Goal: Complete application form

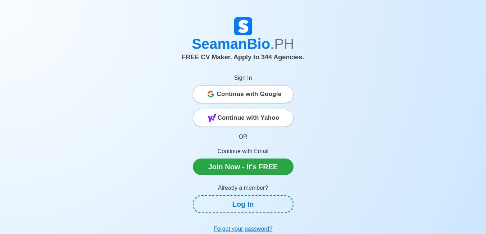
click at [255, 99] on span "Continue with Google" at bounding box center [249, 94] width 65 height 14
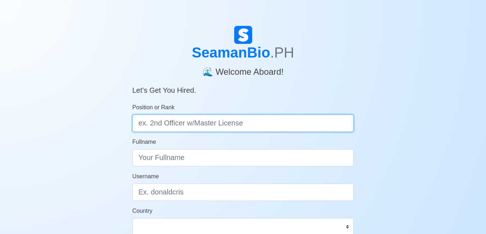
click at [203, 124] on input "Position or Rank" at bounding box center [243, 123] width 222 height 17
type input "deck cafet"
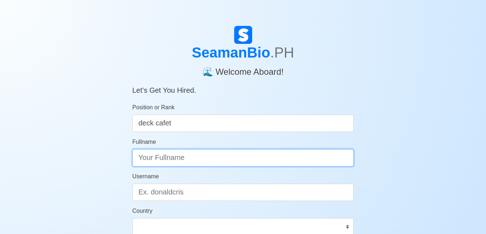
click at [208, 156] on input "Fullname" at bounding box center [243, 157] width 222 height 17
type input "jinno galoa pelvera"
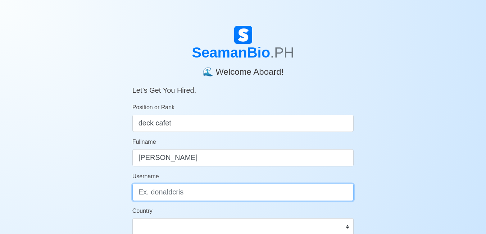
click at [200, 188] on input "Username" at bounding box center [243, 192] width 222 height 17
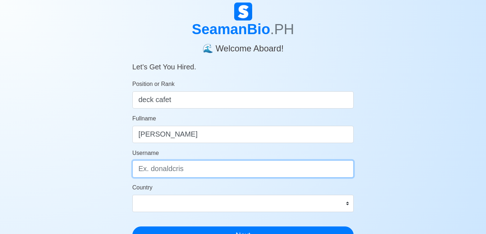
scroll to position [36, 0]
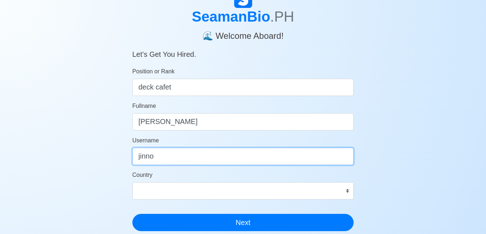
type input "jinno"
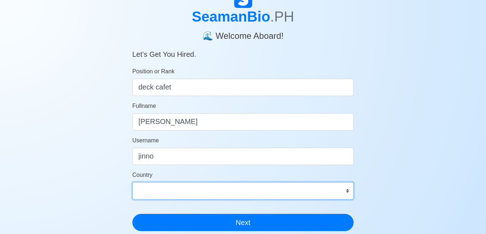
click at [202, 190] on select "Afghanistan Åland Islands Albania Algeria American Samoa Andorra Angola Anguill…" at bounding box center [243, 190] width 222 height 17
select select "PH"
click at [132, 182] on select "Afghanistan Åland Islands Albania Algeria American Samoa Andorra Angola Anguill…" at bounding box center [243, 190] width 222 height 17
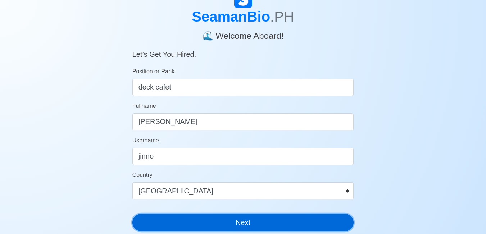
click at [293, 228] on button "Next" at bounding box center [243, 222] width 222 height 17
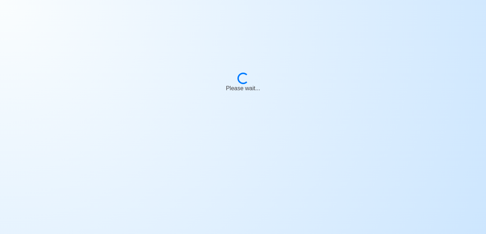
scroll to position [9, 0]
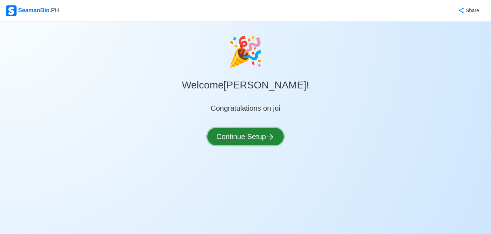
click at [266, 135] on button "Continue Setup" at bounding box center [245, 136] width 76 height 17
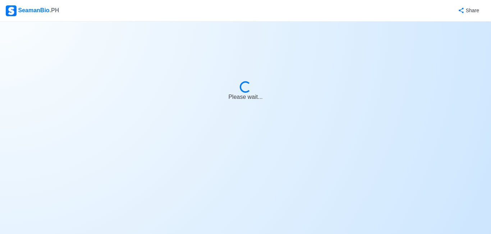
select select "Visible for Hiring"
select select "PH"
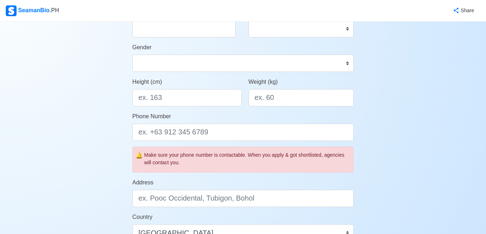
scroll to position [39, 0]
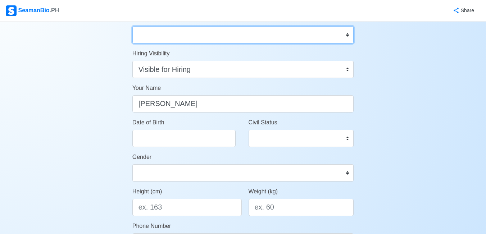
click at [224, 38] on select "Onboard Actively Looking for Job Not Looking for Job" at bounding box center [243, 34] width 222 height 17
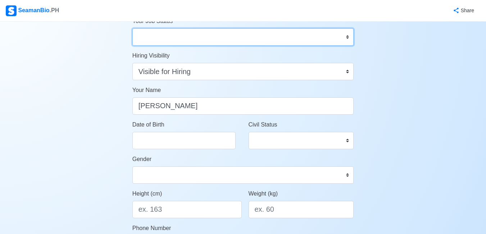
scroll to position [0, 0]
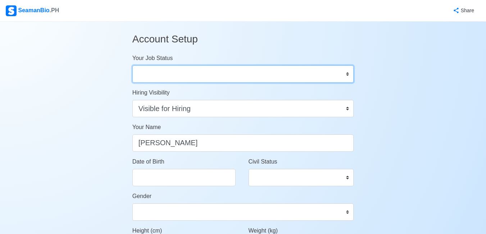
click at [215, 74] on select "Onboard Actively Looking for Job Not Looking for Job" at bounding box center [243, 73] width 222 height 17
select select "Actively Looking for Job"
click at [132, 65] on select "Onboard Actively Looking for Job Not Looking for Job" at bounding box center [243, 73] width 222 height 17
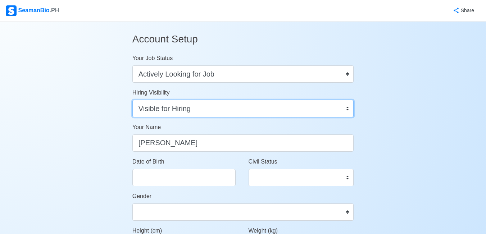
click at [223, 112] on select "Visible for Hiring Not Visible for Hiring" at bounding box center [243, 108] width 222 height 17
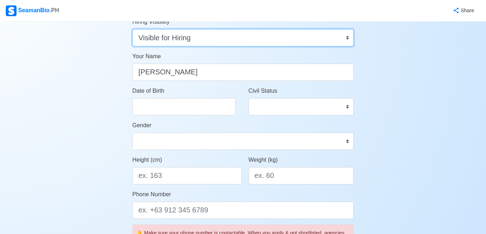
scroll to position [72, 0]
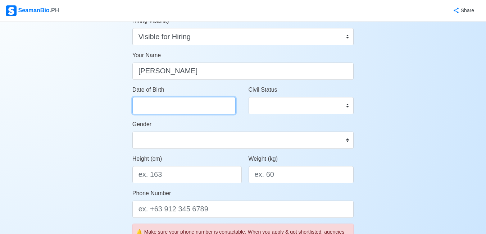
click at [190, 108] on input "Date of Birth" at bounding box center [183, 105] width 103 height 17
select select "****"
select select "******"
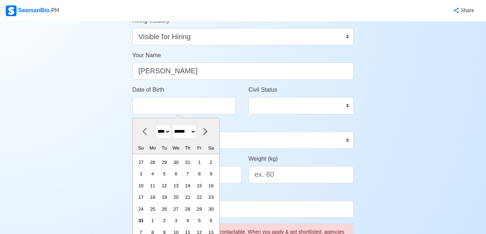
click at [169, 131] on select "**** **** **** **** **** **** **** **** **** **** **** **** **** **** **** ****…" at bounding box center [163, 132] width 15 height 14
select select "****"
click at [156, 125] on select "**** **** **** **** **** **** **** **** **** **** **** **** **** **** **** ****…" at bounding box center [163, 132] width 15 height 14
click at [191, 129] on select "******* ******** ***** ***** *** **** **** ****** ********* ******* ******** **…" at bounding box center [184, 132] width 24 height 14
select select "********"
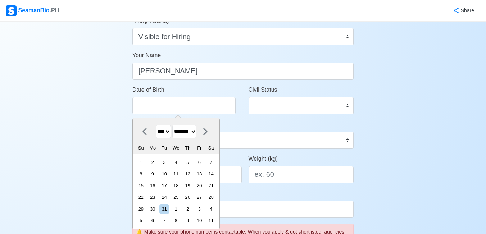
click at [175, 125] on select "******* ******** ***** ***** *** **** **** ****** ********* ******* ******** **…" at bounding box center [184, 132] width 24 height 14
click at [146, 161] on div "1" at bounding box center [141, 163] width 10 height 10
type input "02/01/2004"
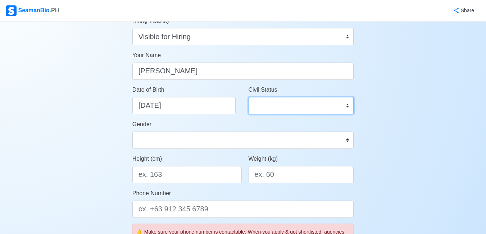
click at [287, 106] on select "Single Married Widowed Separated" at bounding box center [300, 105] width 105 height 17
select select "Single"
click at [248, 97] on select "Single Married Widowed Separated" at bounding box center [300, 105] width 105 height 17
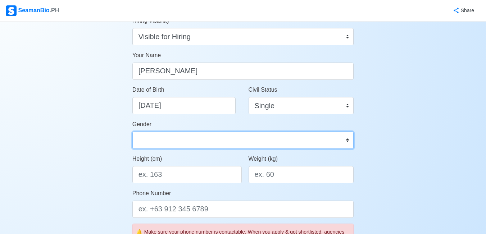
click at [188, 139] on select "Male Female" at bounding box center [243, 140] width 222 height 17
select select "Male"
click at [132, 132] on select "Male Female" at bounding box center [243, 140] width 222 height 17
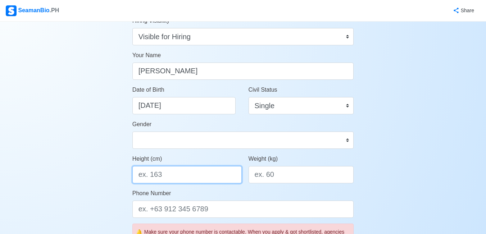
click at [193, 172] on input "Height (cm)" at bounding box center [186, 174] width 109 height 17
type input "165"
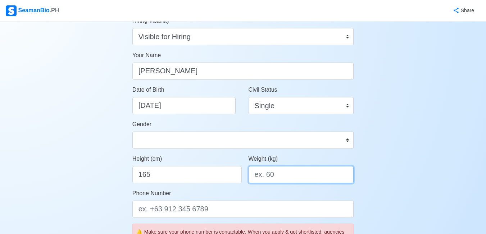
click at [291, 176] on input "Weight (kg)" at bounding box center [300, 174] width 105 height 17
type input "6"
type input "58"
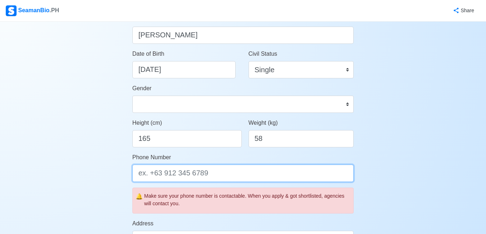
click at [199, 174] on input "Phone Number" at bounding box center [243, 173] width 222 height 17
type input "0"
type input "="
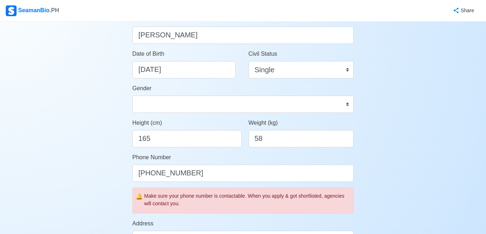
click at [401, 162] on div "Account Setup Your Job Status Onboard Actively Looking for Job Not Looking for …" at bounding box center [243, 229] width 486 height 630
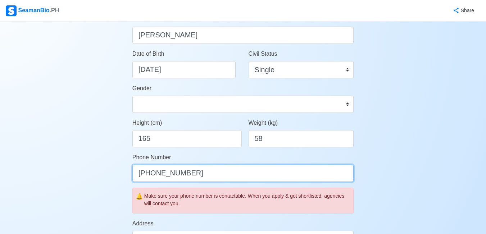
click at [153, 175] on input "+63 9308001747" at bounding box center [243, 173] width 222 height 17
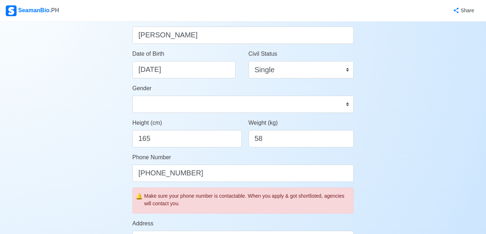
click at [63, 132] on div "Account Setup Your Job Status Onboard Actively Looking for Job Not Looking for …" at bounding box center [243, 229] width 486 height 630
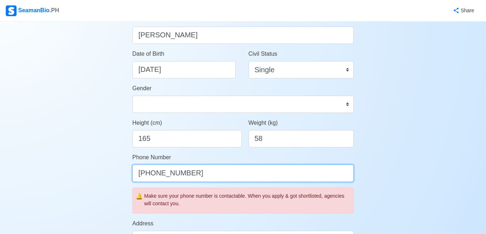
drag, startPoint x: 151, startPoint y: 173, endPoint x: 138, endPoint y: 177, distance: 14.1
click at [138, 177] on input "+639308001747" at bounding box center [243, 173] width 222 height 17
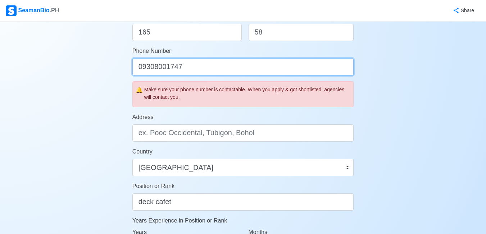
scroll to position [216, 0]
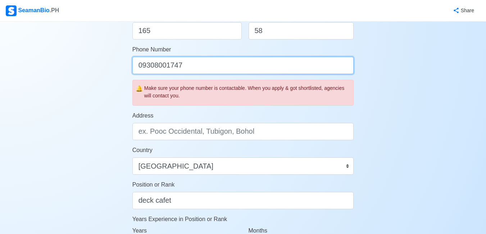
type input "09308001747"
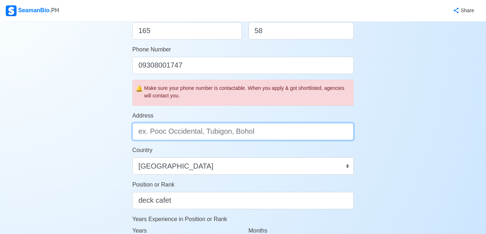
click at [182, 130] on input "Address" at bounding box center [243, 131] width 222 height 17
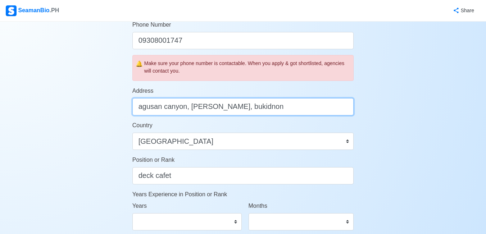
scroll to position [288, 0]
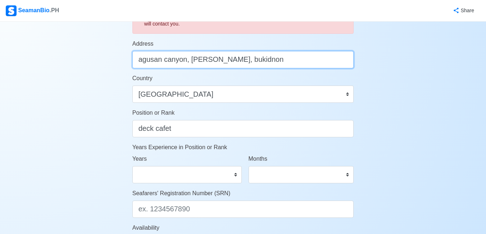
type input "agusan canyon, manolo fortich, bukidnon"
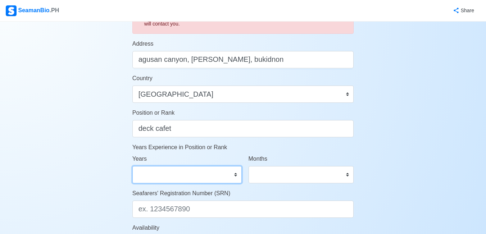
click at [205, 173] on select "0 1 2 3 4 5 6 7 8 9 10 11 12 13 14 15 16 17 18 19 20 21 22 23 24 25 26 27 28 29…" at bounding box center [186, 174] width 109 height 17
click at [383, 124] on div "Account Setup Your Job Status Onboard Actively Looking for Job Not Looking for …" at bounding box center [243, 49] width 486 height 630
click at [189, 172] on select "0 1 2 3 4 5 6 7 8 9 10 11 12 13 14 15 16 17 18 19 20 21 22 23 24 25 26 27 28 29…" at bounding box center [186, 174] width 109 height 17
click at [132, 166] on select "0 1 2 3 4 5 6 7 8 9 10 11 12 13 14 15 16 17 18 19 20 21 22 23 24 25 26 27 28 29…" at bounding box center [186, 174] width 109 height 17
drag, startPoint x: 160, startPoint y: 176, endPoint x: 162, endPoint y: 168, distance: 8.0
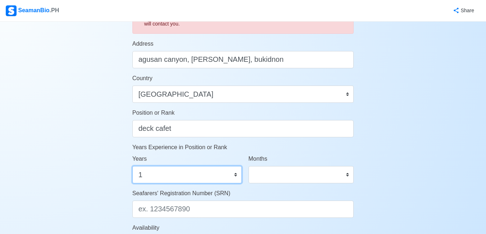
click at [160, 175] on select "0 1 2 3 4 5 6 7 8 9 10 11 12 13 14 15 16 17 18 19 20 21 22 23 24 25 26 27 28 29…" at bounding box center [186, 174] width 109 height 17
select select "0"
click at [132, 166] on select "0 1 2 3 4 5 6 7 8 9 10 11 12 13 14 15 16 17 18 19 20 21 22 23 24 25 26 27 28 29…" at bounding box center [186, 174] width 109 height 17
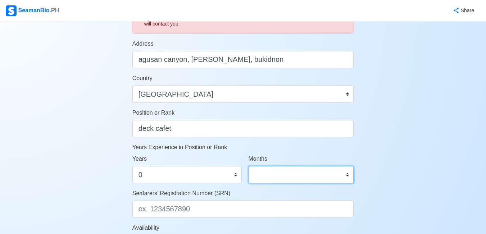
click at [287, 177] on select "0 1 2 3 4 5 6 7 8 9 10 11" at bounding box center [300, 174] width 105 height 17
select select "0"
click at [248, 166] on select "0 1 2 3 4 5 6 7 8 9 10 11" at bounding box center [300, 174] width 105 height 17
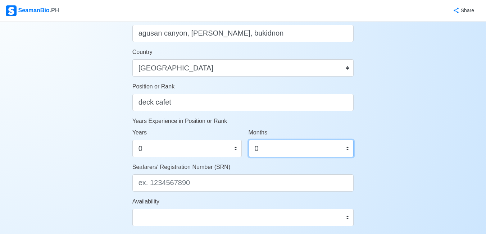
scroll to position [396, 0]
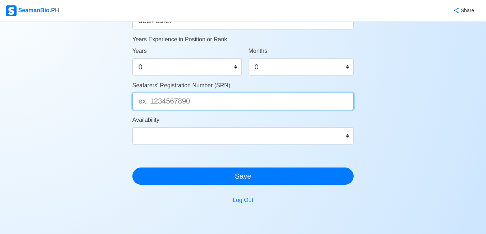
click at [197, 101] on input "Seafarers' Registration Number (SRN)" at bounding box center [243, 101] width 222 height 17
paste input "0402010037"
type input "0402010037"
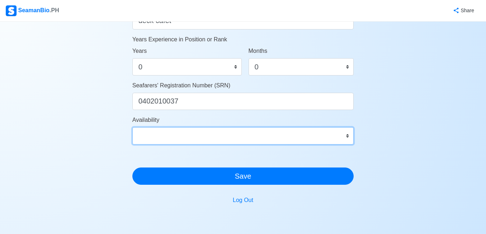
click at [202, 131] on select "Immediate Sep 2025 Oct 2025 Nov 2025 Dec 2025 Jan 2026 Feb 2026 Mar 2026 Apr 20…" at bounding box center [243, 135] width 222 height 17
select select "1756656000000"
click at [132, 127] on select "Immediate Sep 2025 Oct 2025 Nov 2025 Dec 2025 Jan 2026 Feb 2026 Mar 2026 Apr 20…" at bounding box center [243, 135] width 222 height 17
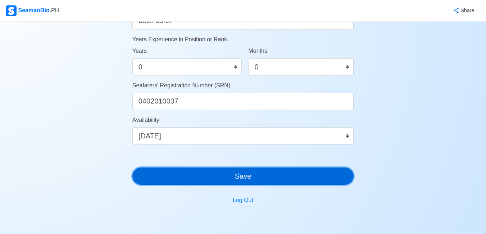
click at [225, 174] on button "Save" at bounding box center [243, 176] width 222 height 17
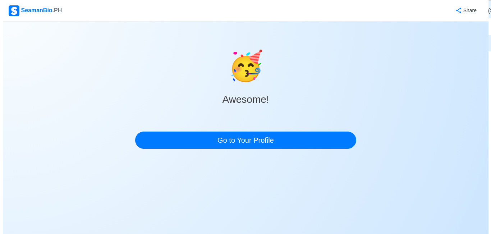
scroll to position [0, 0]
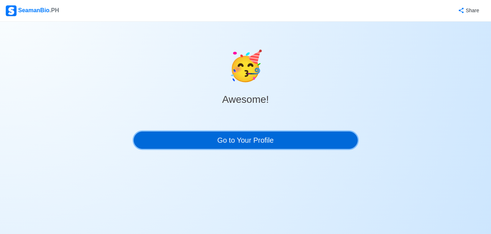
click at [282, 146] on link "Go to Your Profile" at bounding box center [246, 140] width 224 height 17
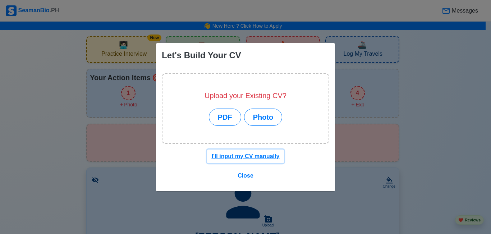
click at [255, 157] on u "I'll input my CV manually" at bounding box center [246, 156] width 68 height 6
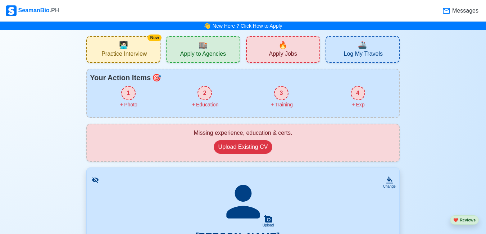
click at [142, 55] on span "Practice Interview" at bounding box center [123, 54] width 45 height 9
click at [25, 13] on div "SeamanBio .PH" at bounding box center [32, 10] width 53 height 11
